Goal: Information Seeking & Learning: Learn about a topic

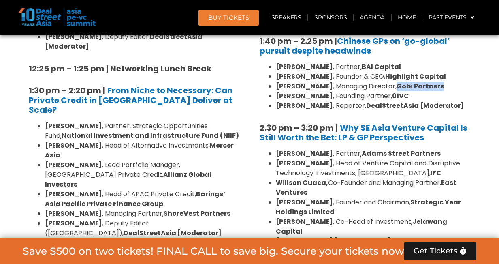
scroll to position [1125, 0]
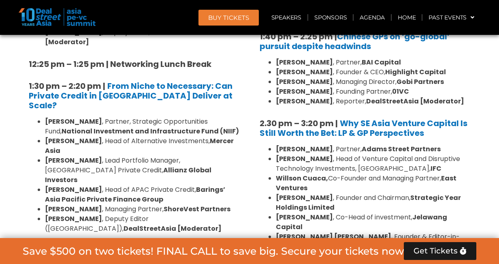
click at [310, 144] on b "[PERSON_NAME]" at bounding box center [304, 148] width 57 height 9
click at [308, 154] on li "[PERSON_NAME] , Head of Venture Capital and Disruptive Technology Investments, …" at bounding box center [373, 163] width 194 height 19
click at [307, 173] on b "Willson Cuaca," at bounding box center [302, 177] width 52 height 9
click at [306, 193] on strong "[PERSON_NAME]" at bounding box center [304, 197] width 57 height 9
click at [307, 212] on strong "[PERSON_NAME]" at bounding box center [304, 216] width 57 height 9
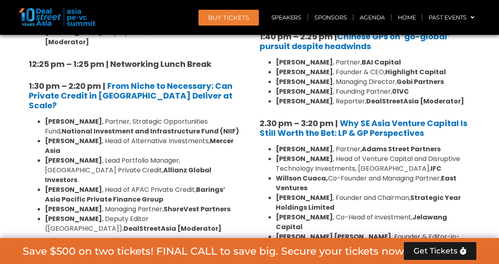
click at [310, 242] on strong "DealStreetAsia [Moderator]" at bounding box center [343, 246] width 98 height 9
click at [301, 212] on strong "[PERSON_NAME]" at bounding box center [304, 216] width 57 height 9
click at [294, 193] on strong "Strategic Year Holdings Limited" at bounding box center [368, 202] width 185 height 19
click at [286, 173] on b "East Ventures" at bounding box center [366, 182] width 181 height 19
click at [281, 154] on b "[PERSON_NAME]" at bounding box center [304, 158] width 57 height 9
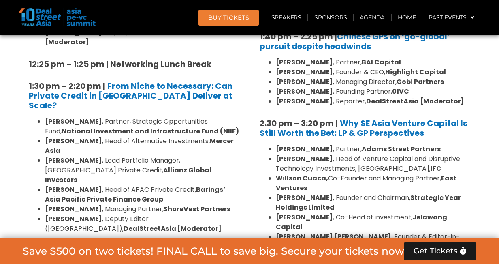
click at [276, 144] on b "[PERSON_NAME]" at bounding box center [304, 148] width 57 height 9
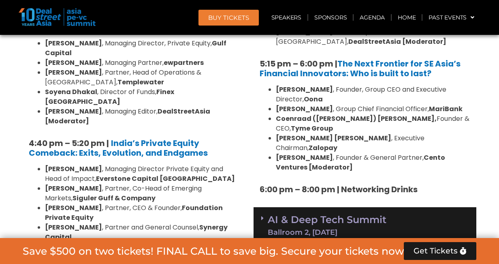
scroll to position [1545, 0]
click at [299, 228] on div "Ballroom 2, [DATE]" at bounding box center [327, 231] width 119 height 7
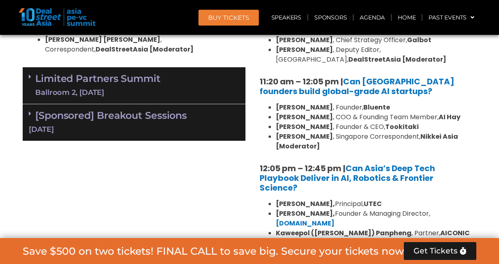
scroll to position [1870, 0]
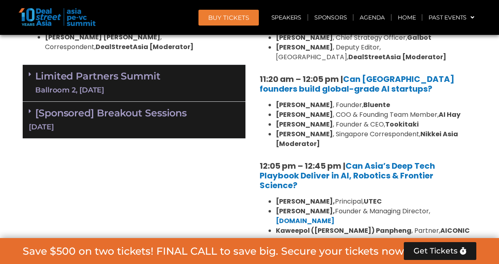
click at [291, 197] on b "[PERSON_NAME]," at bounding box center [305, 201] width 59 height 9
click at [292, 206] on b "[PERSON_NAME]," at bounding box center [305, 210] width 59 height 9
click at [292, 226] on strong "Kaweepol ([PERSON_NAME]) Panpheng" at bounding box center [344, 230] width 136 height 9
click at [290, 245] on b "[PERSON_NAME]," at bounding box center [305, 249] width 59 height 9
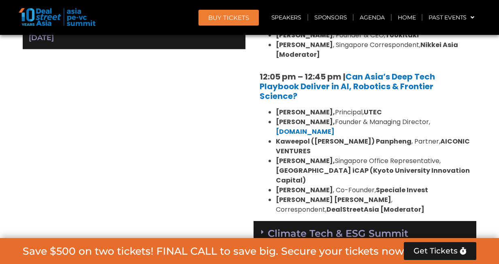
scroll to position [1968, 0]
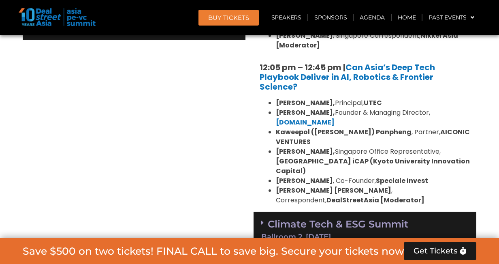
click at [287, 233] on div "Ballroom 2, [DATE]" at bounding box center [364, 236] width 207 height 7
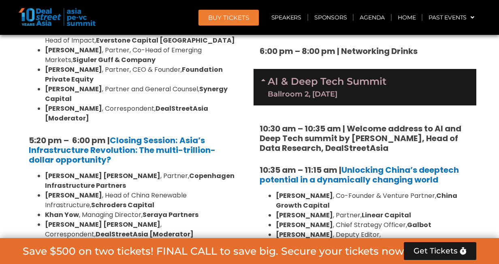
scroll to position [1689, 0]
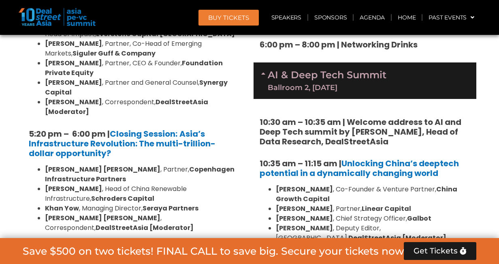
click at [143, 252] on link "Limited Partners [GEOGRAPHIC_DATA] 2, [DATE]" at bounding box center [97, 264] width 125 height 24
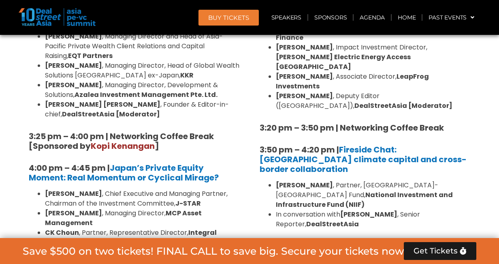
scroll to position [2453, 0]
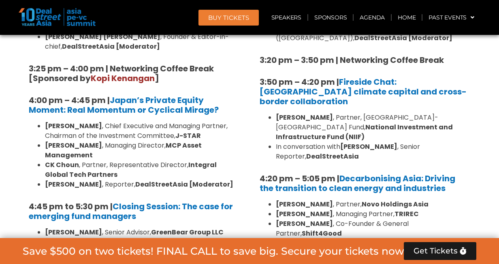
scroll to position [2559, 0]
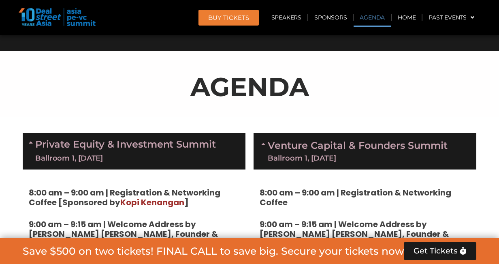
scroll to position [516, 0]
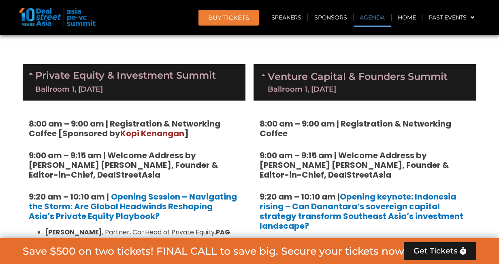
click at [161, 92] on div "Ballroom 1, [DATE]" at bounding box center [125, 89] width 181 height 10
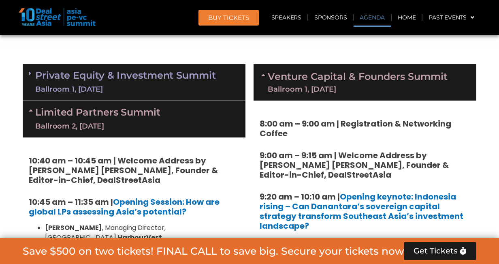
click at [154, 79] on link "Private Equity & Investment Summit Ballroom 1, [DATE]" at bounding box center [125, 82] width 181 height 24
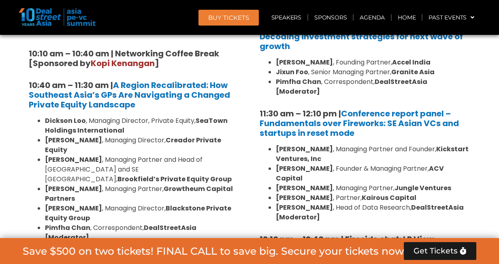
scroll to position [816, 0]
